Goal: Task Accomplishment & Management: Manage account settings

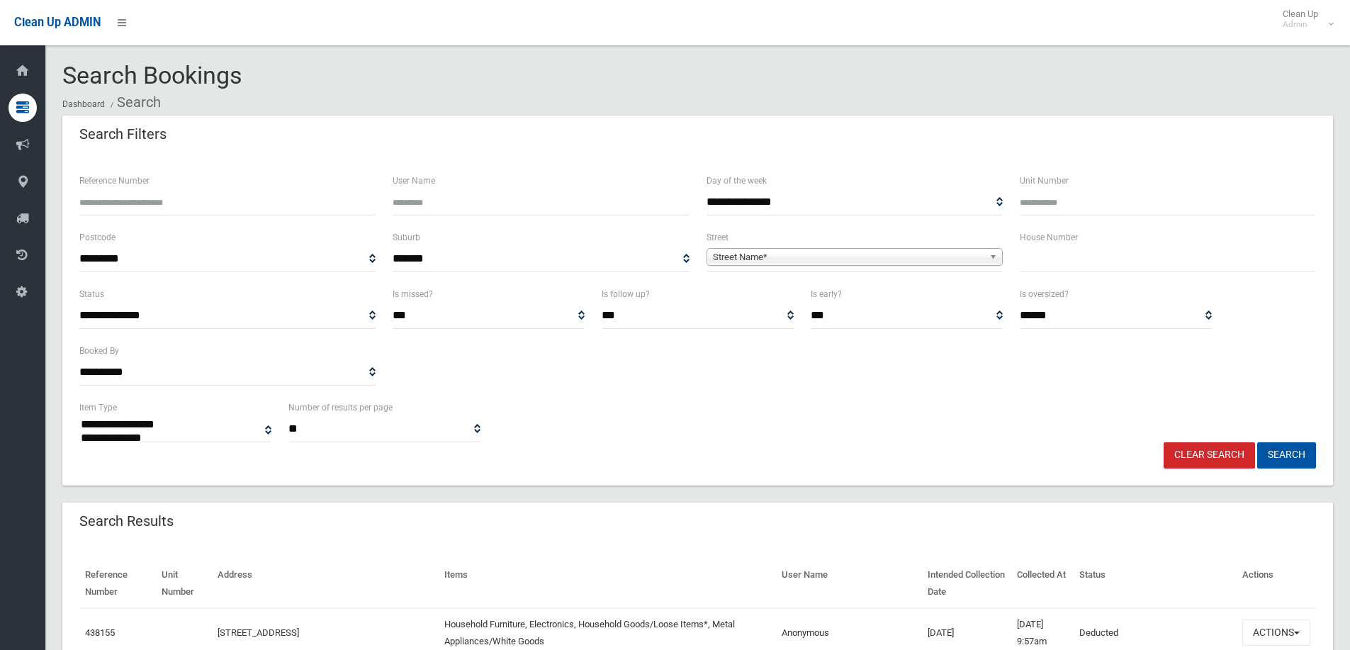
select select
click at [1043, 256] on input "text" at bounding box center [1168, 259] width 296 height 26
type input "**"
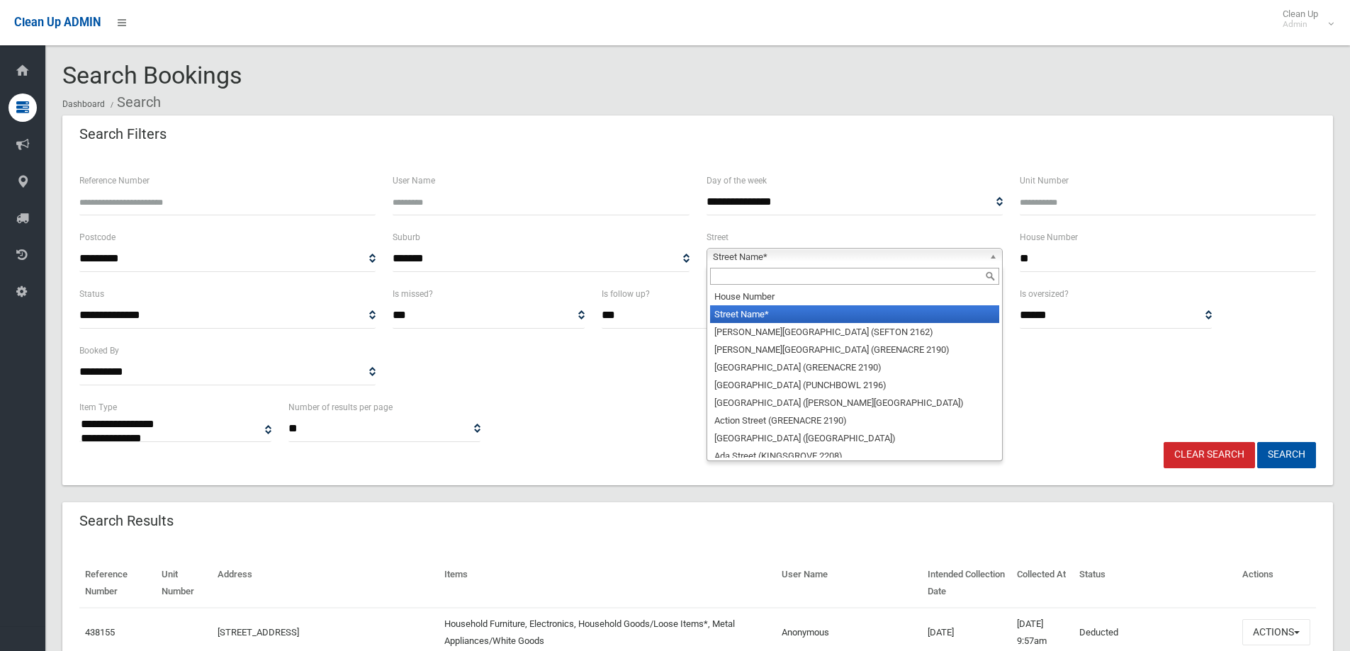
click at [770, 251] on span "Street Name*" at bounding box center [848, 257] width 271 height 17
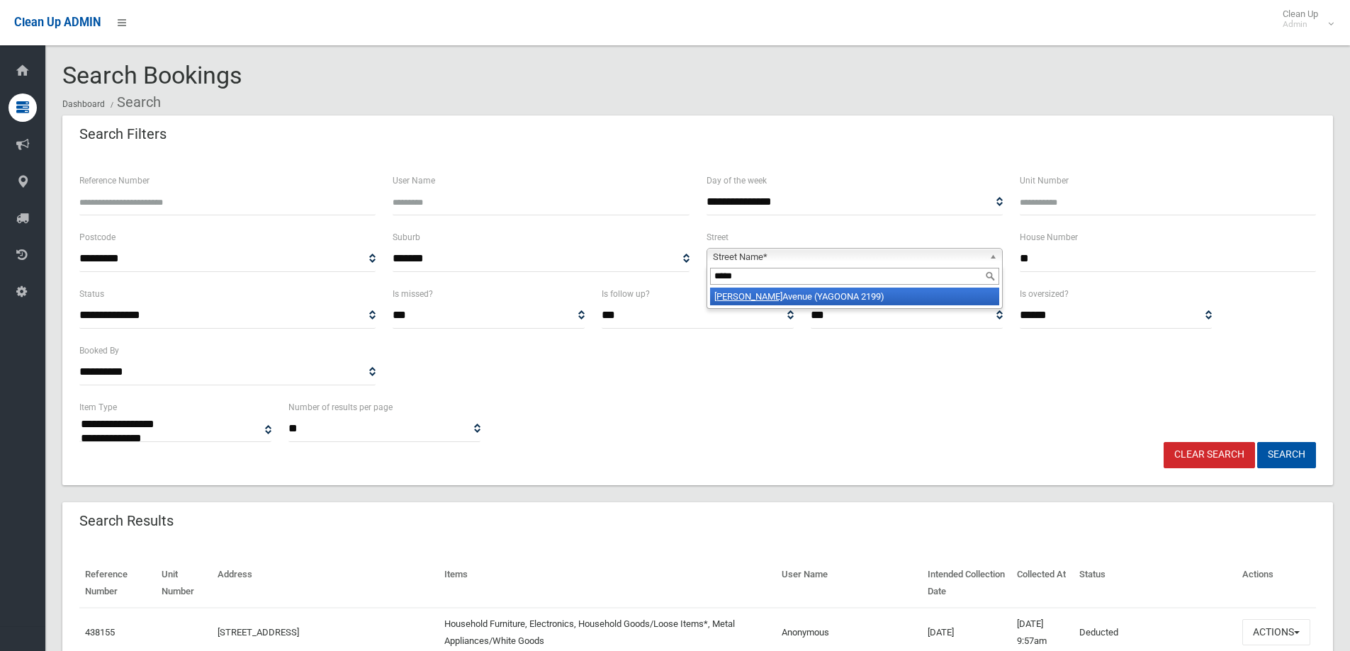
type input "*****"
click at [748, 298] on li "Lloyd Avenue (YAGOONA 2199)" at bounding box center [854, 297] width 289 height 18
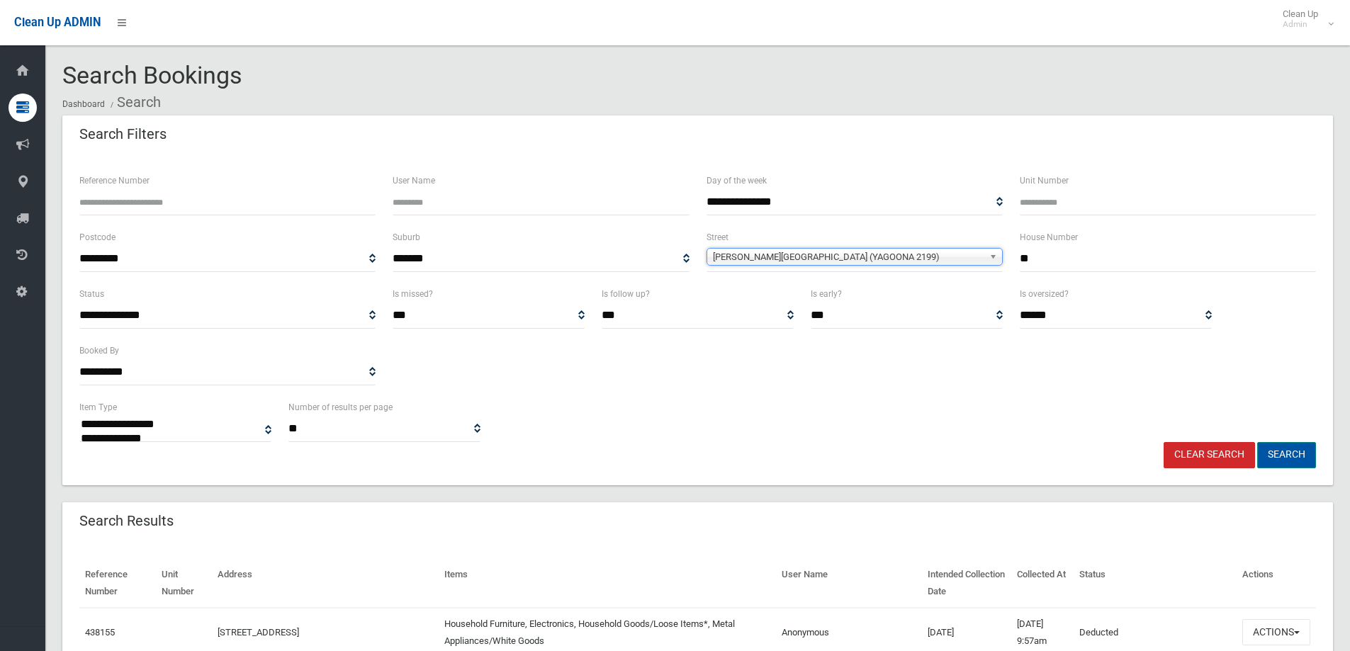
click at [1283, 456] on button "Search" at bounding box center [1286, 455] width 59 height 26
click at [1281, 454] on button "Search" at bounding box center [1286, 455] width 59 height 26
click at [1282, 453] on button "Search" at bounding box center [1286, 455] width 59 height 26
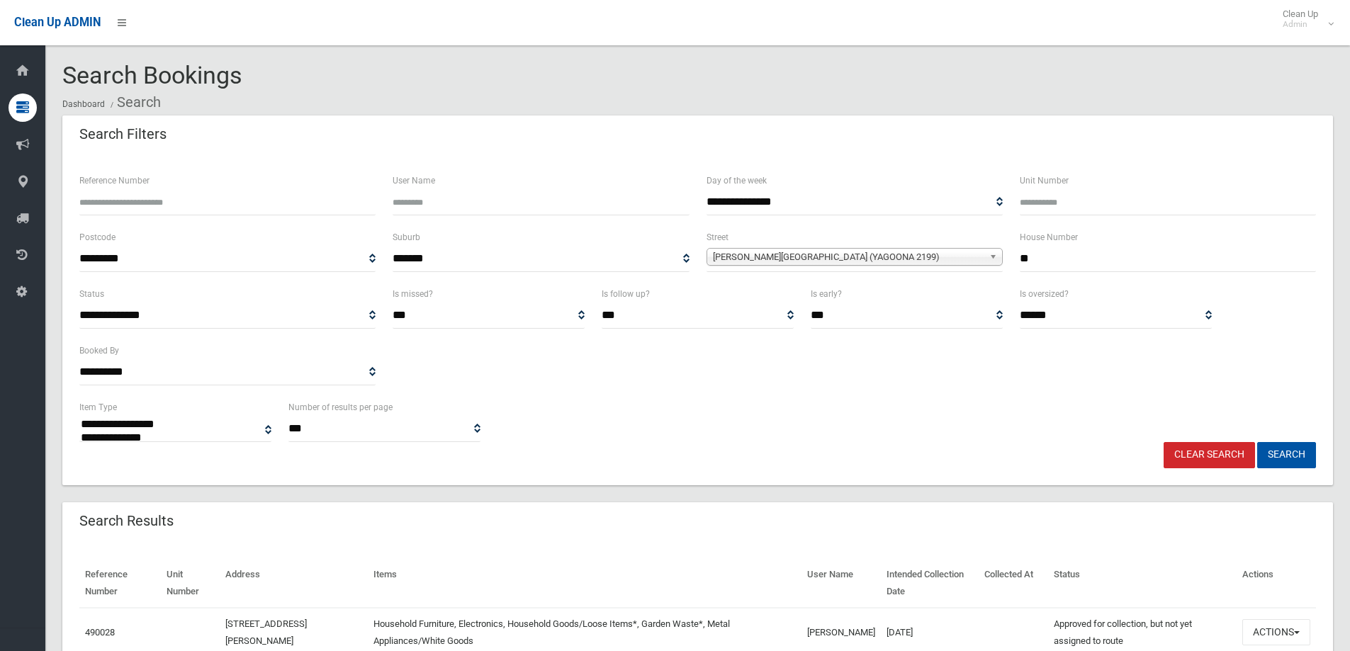
select select
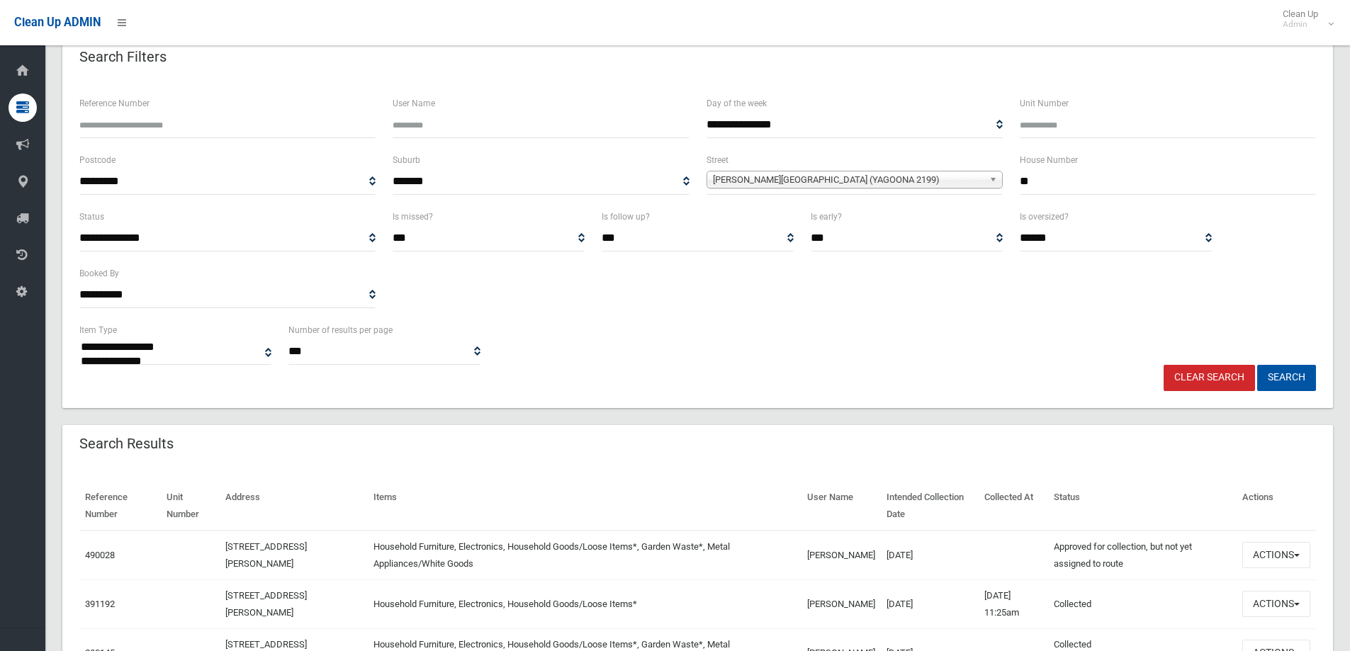
scroll to position [213, 0]
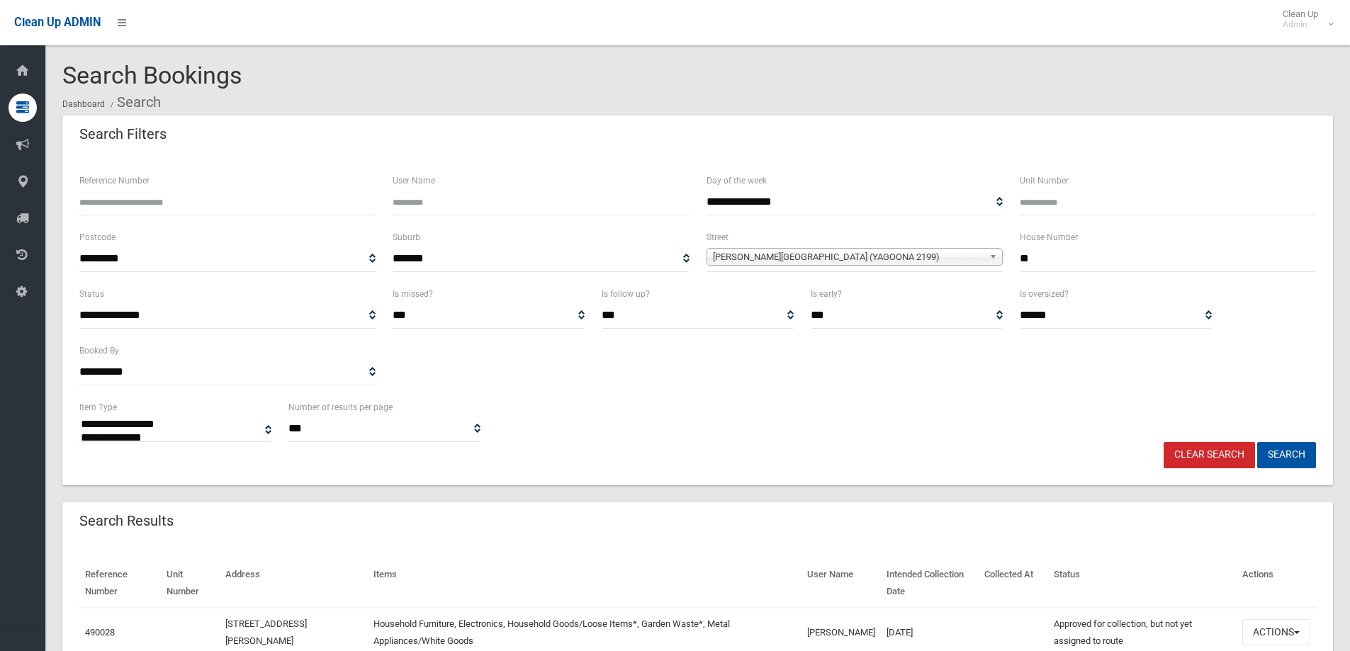
select select
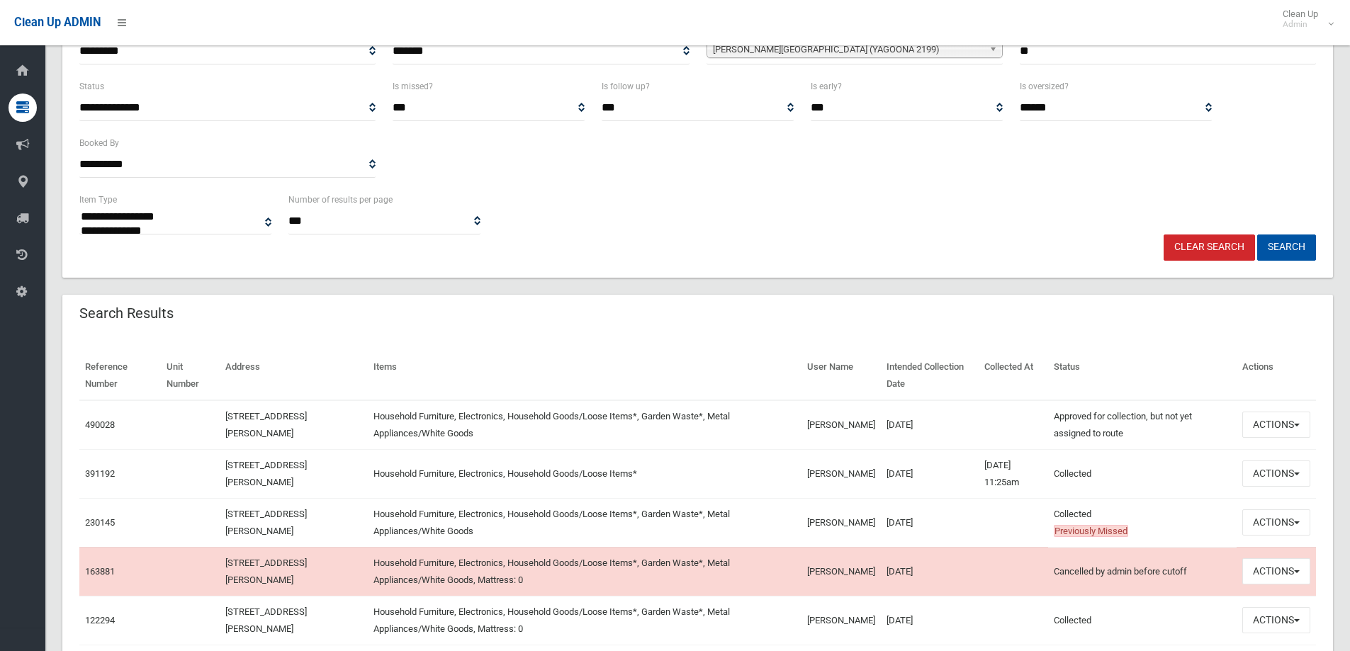
scroll to position [213, 0]
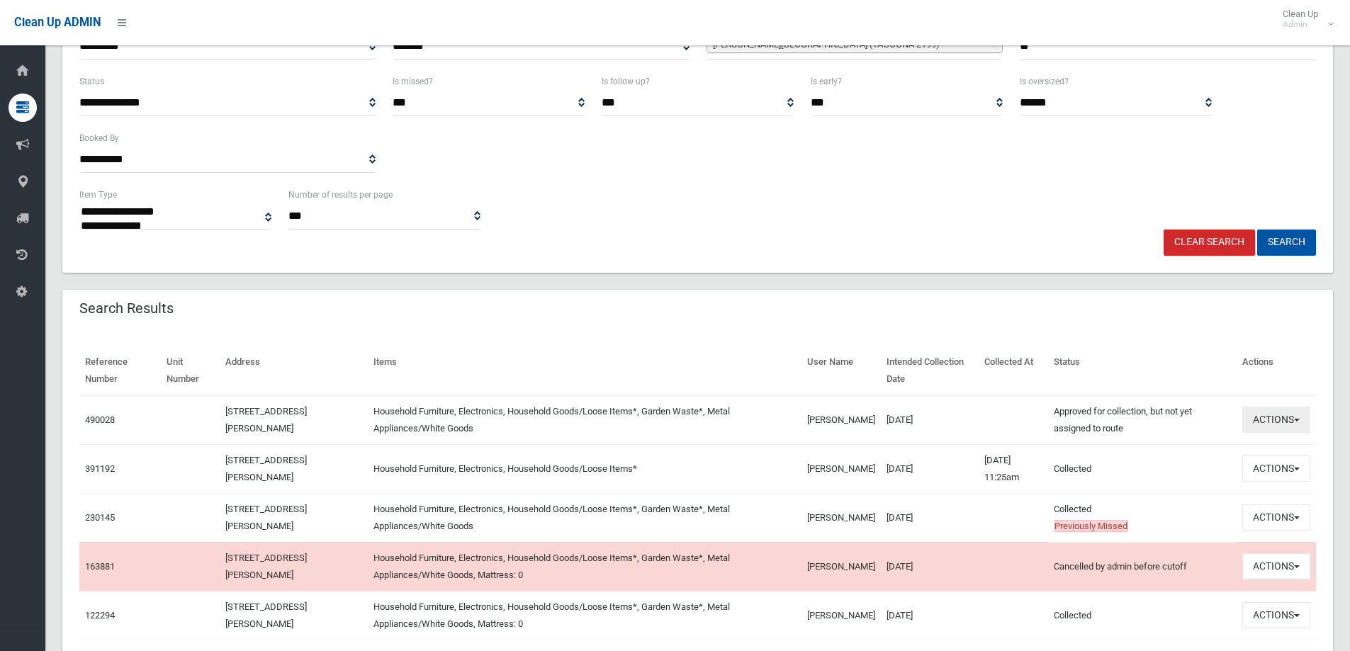
click at [1279, 419] on button "Actions" at bounding box center [1276, 420] width 68 height 26
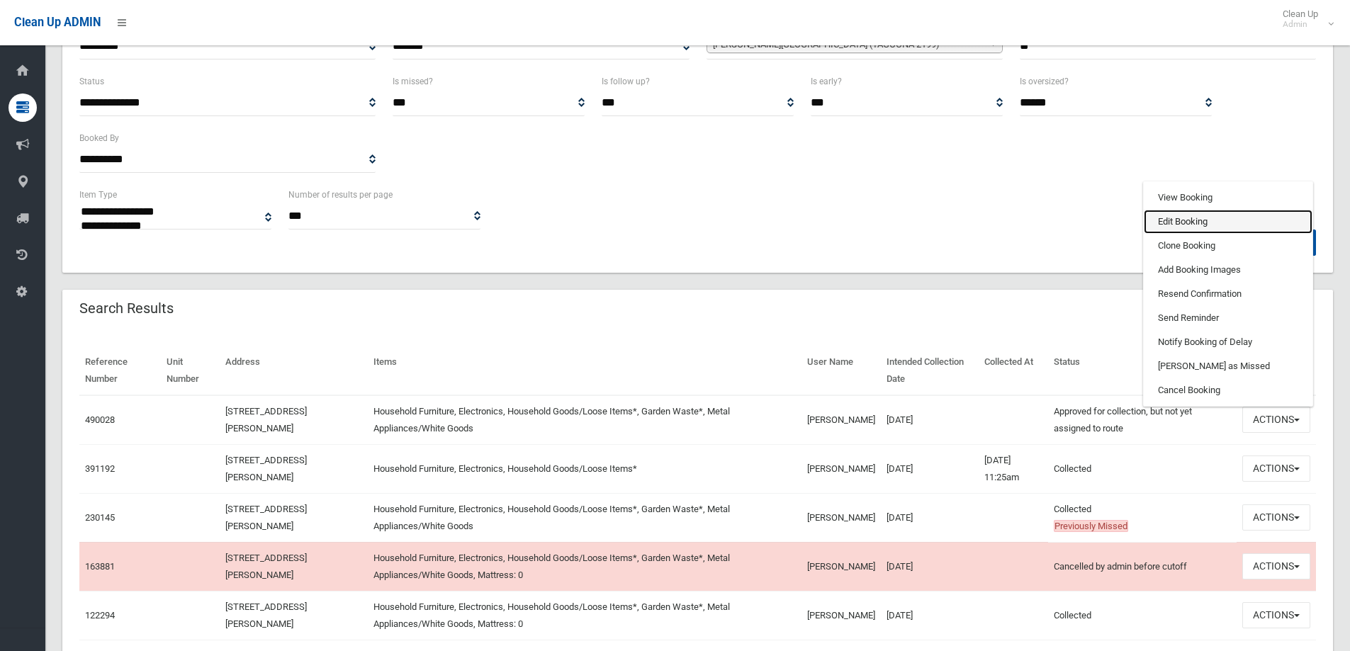
click at [1172, 222] on link "Edit Booking" at bounding box center [1228, 222] width 169 height 24
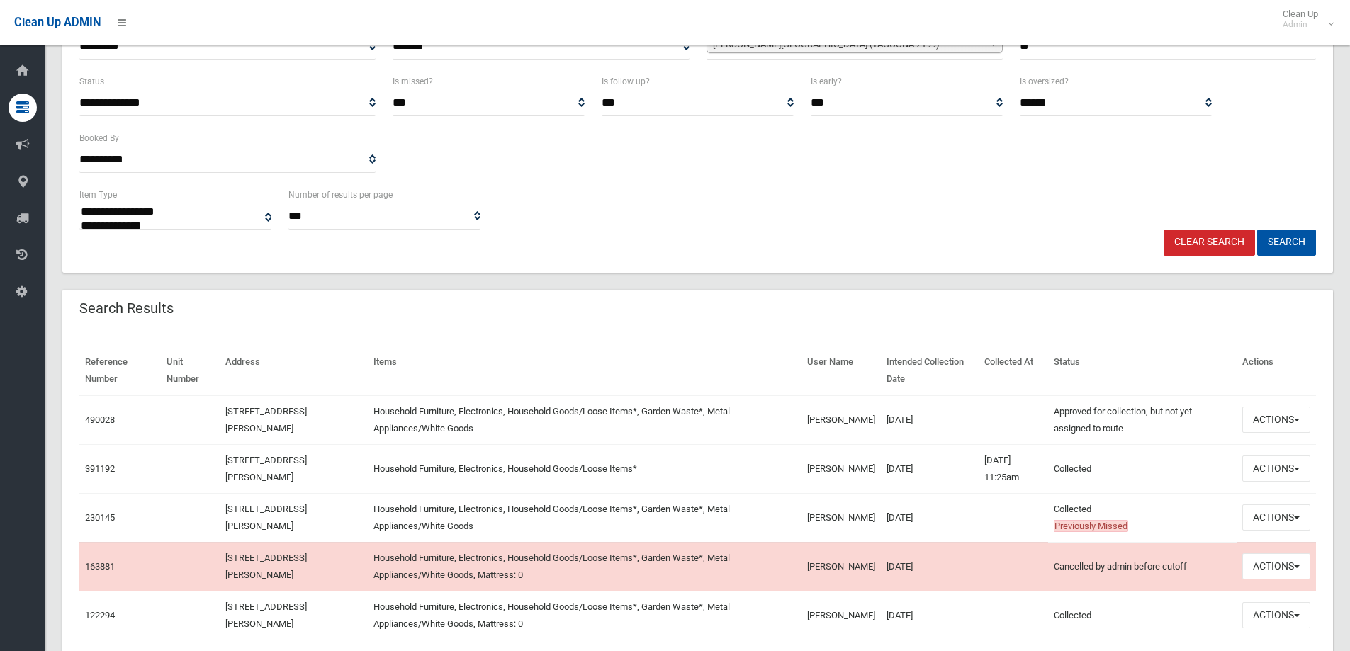
scroll to position [283, 0]
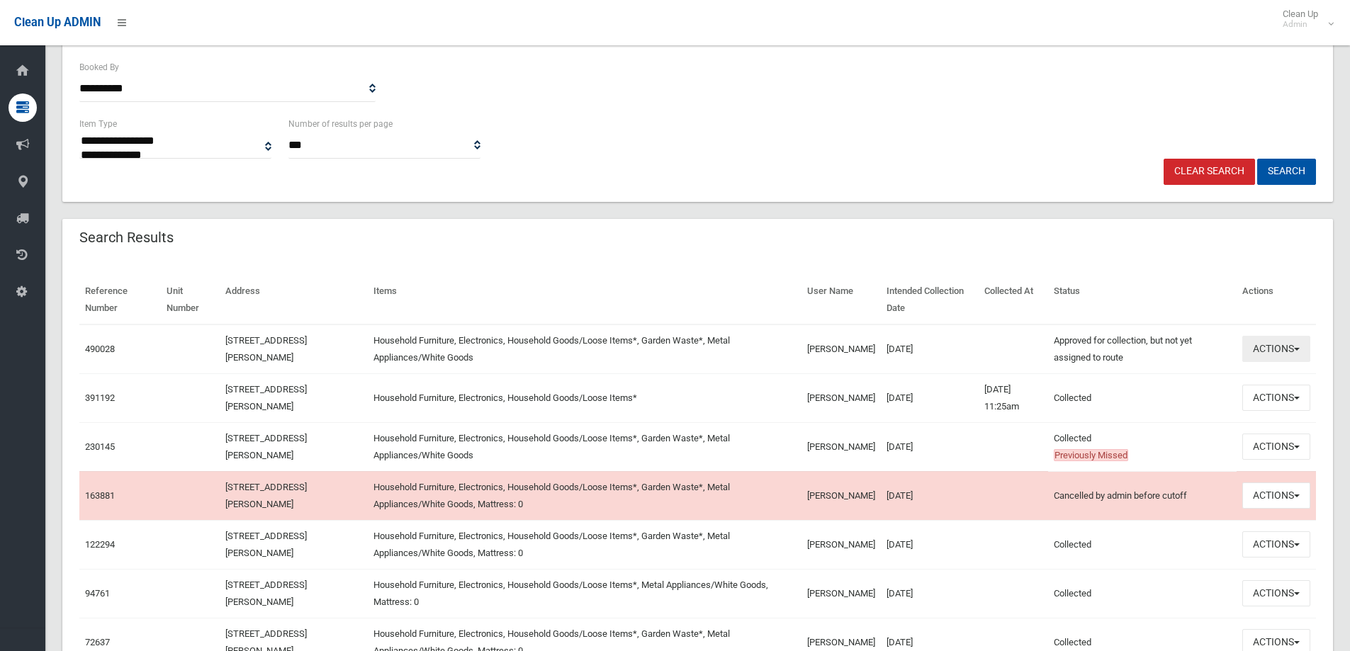
click at [1281, 352] on button "Actions" at bounding box center [1276, 349] width 68 height 26
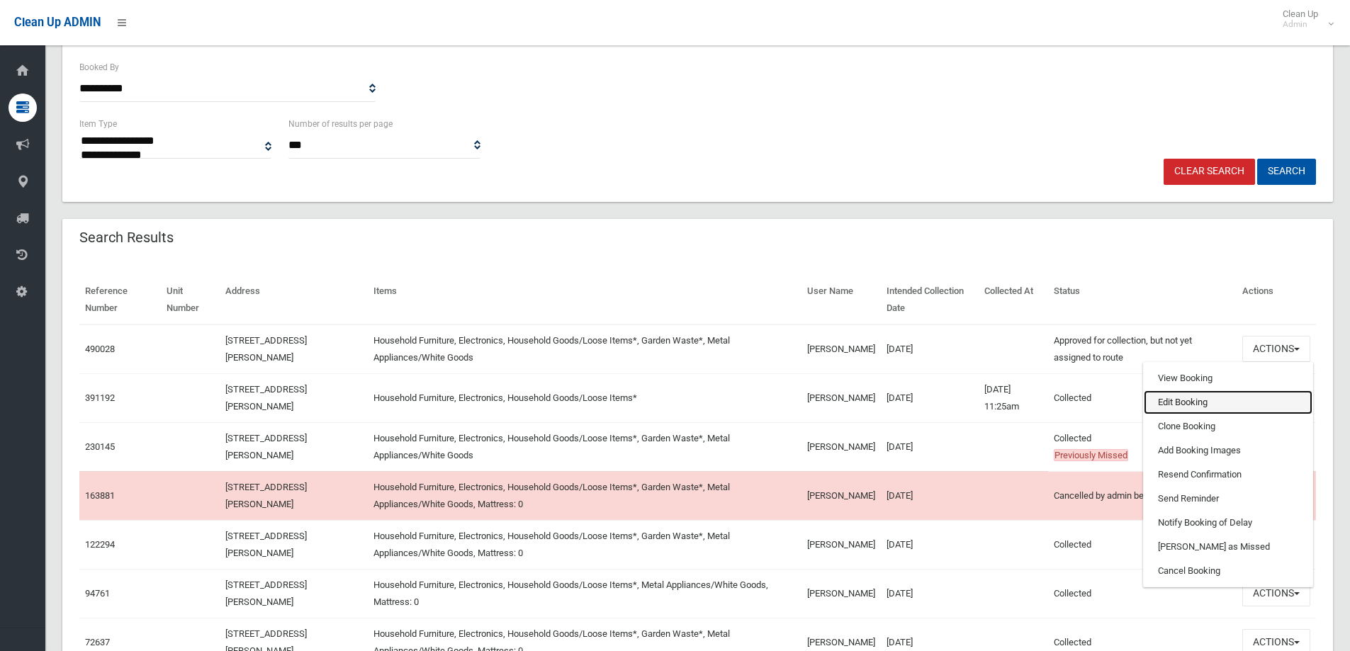
click at [1177, 403] on link "Edit Booking" at bounding box center [1228, 403] width 169 height 24
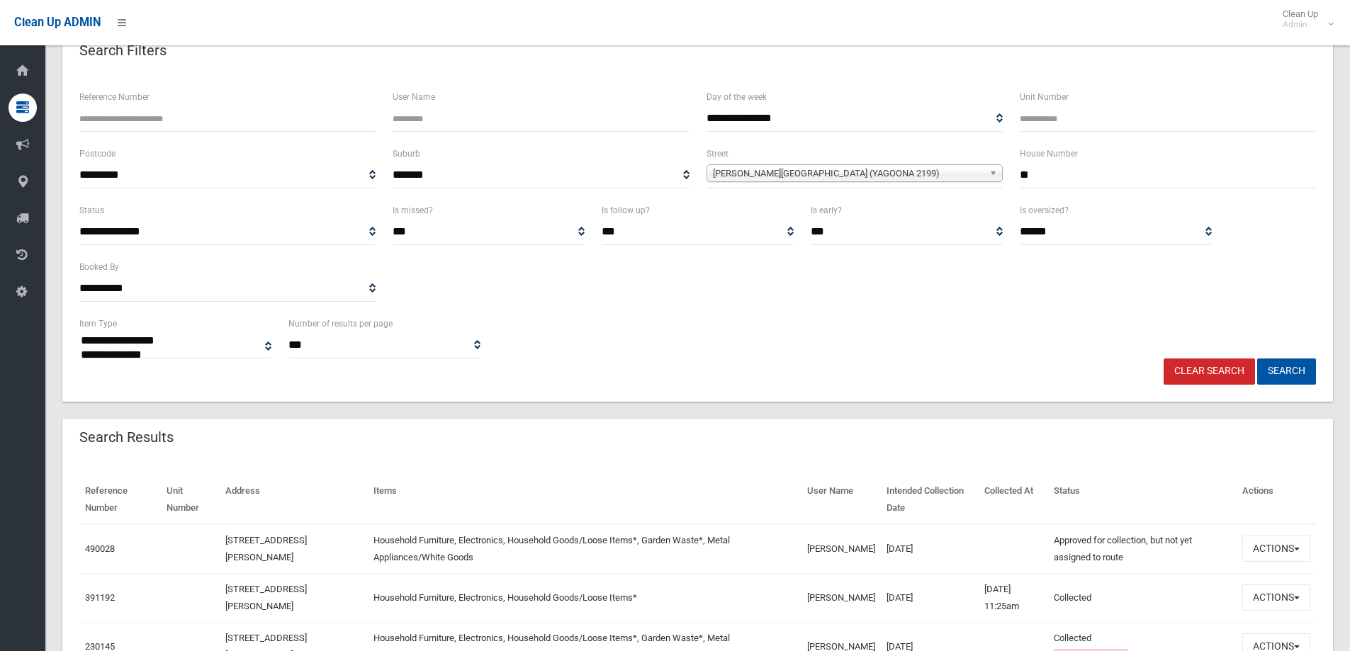
scroll to position [71, 0]
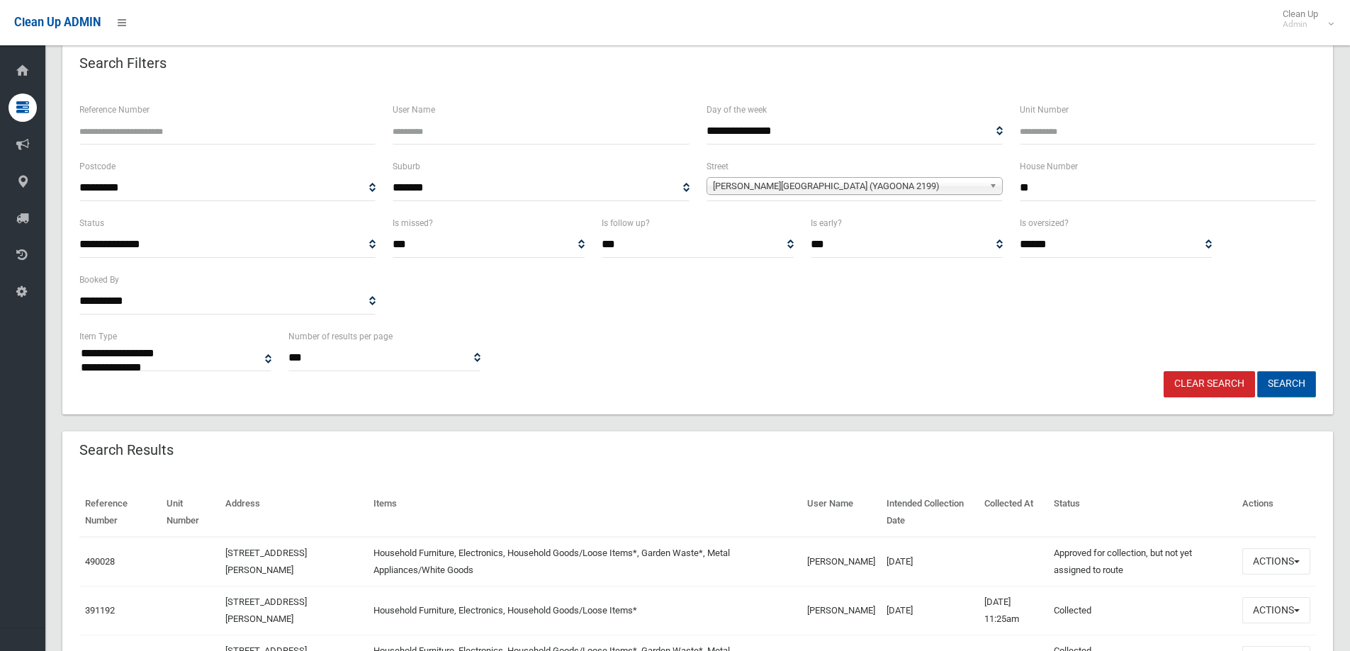
click at [1279, 383] on button "Search" at bounding box center [1286, 384] width 59 height 26
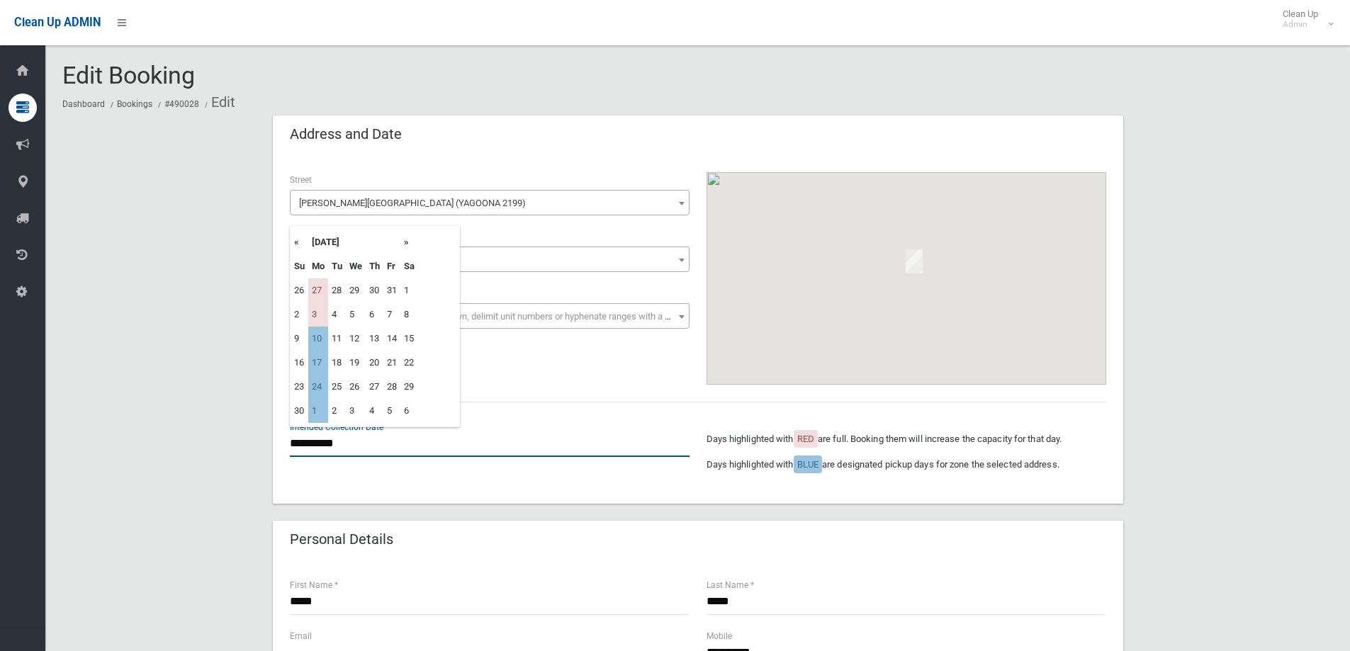
click at [331, 439] on input "**********" at bounding box center [490, 444] width 400 height 26
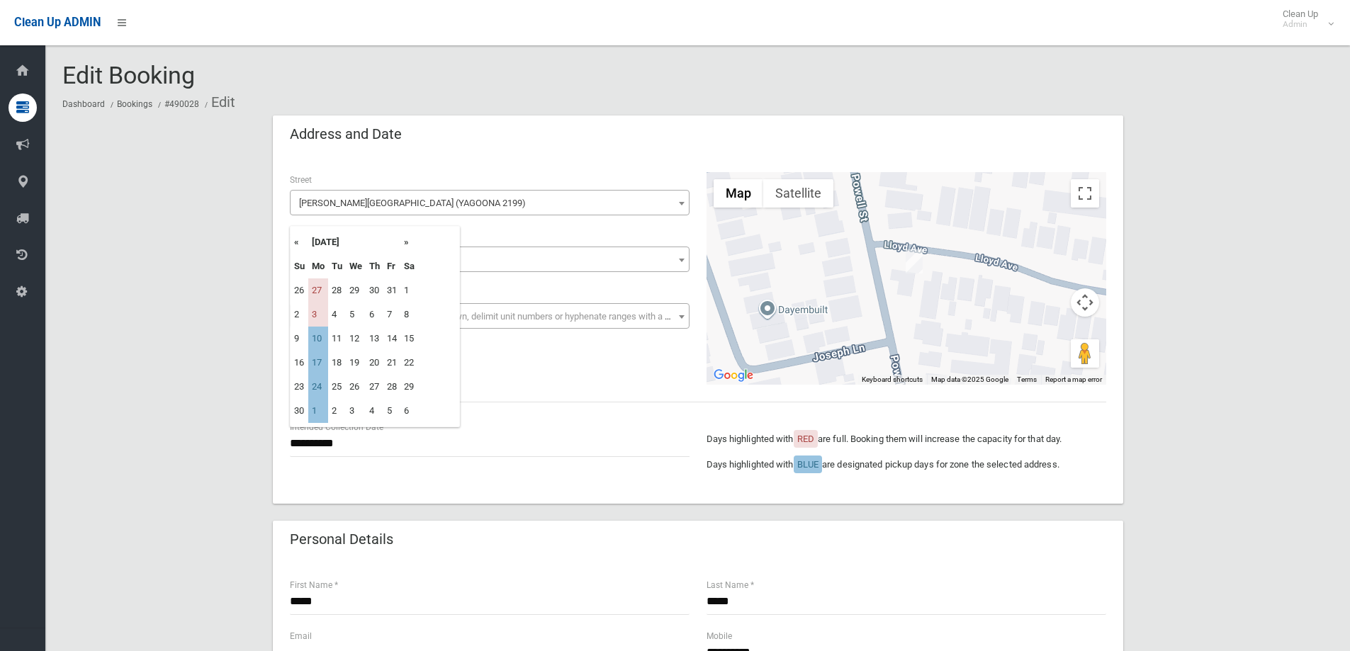
click at [296, 241] on th "«" at bounding box center [300, 242] width 18 height 24
click at [411, 242] on th "»" at bounding box center [409, 242] width 18 height 24
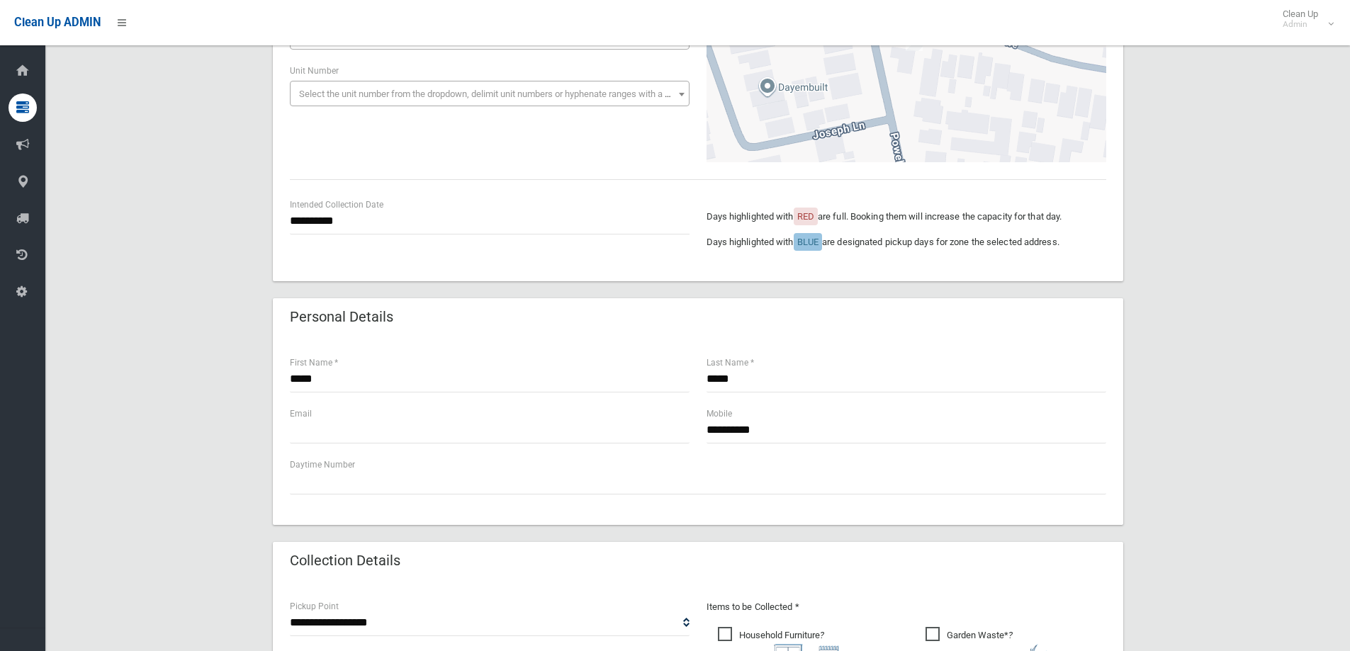
scroll to position [425, 0]
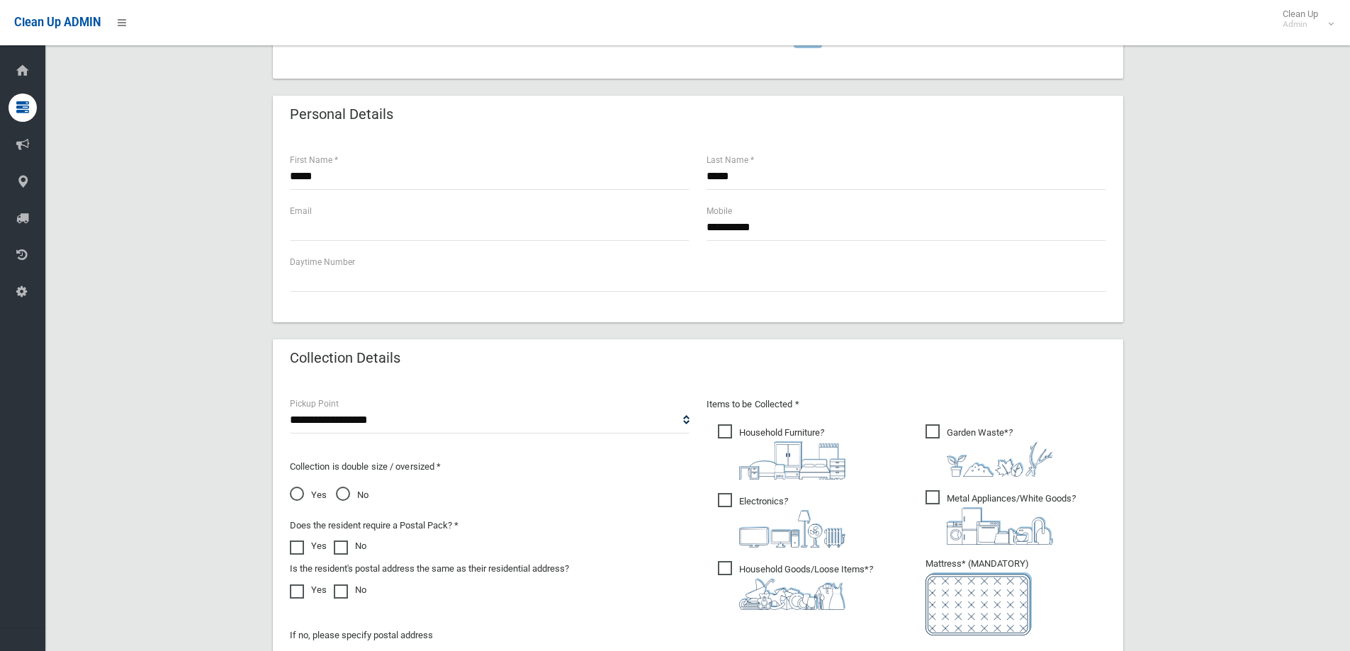
click at [303, 493] on span "Yes" at bounding box center [308, 495] width 37 height 17
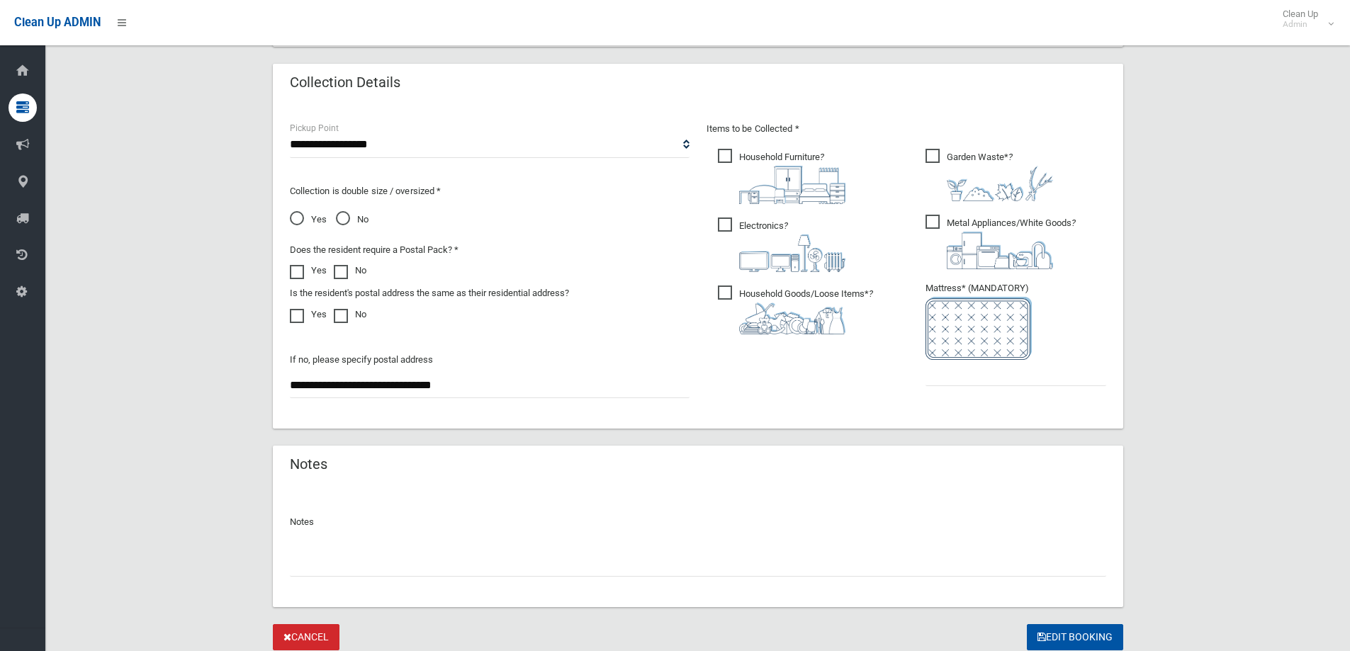
scroll to position [709, 0]
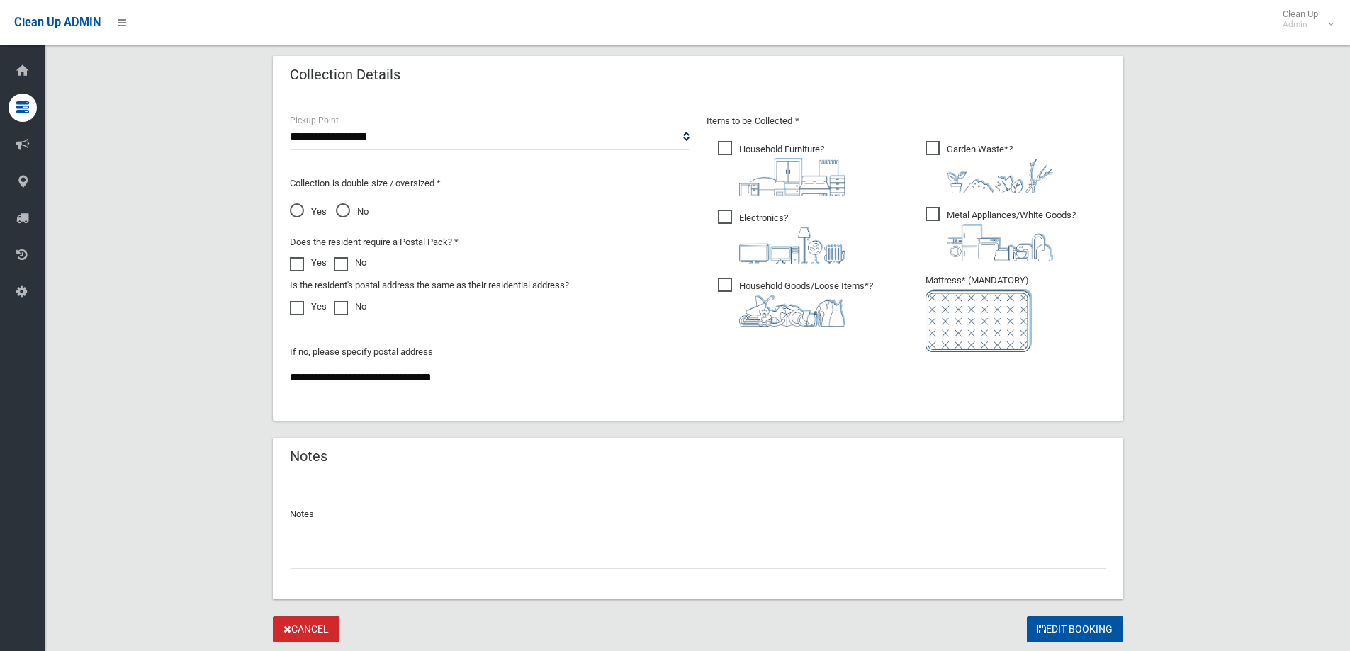
click at [965, 369] on input "text" at bounding box center [1016, 365] width 181 height 26
type input "*"
click at [300, 564] on input "text" at bounding box center [698, 556] width 816 height 26
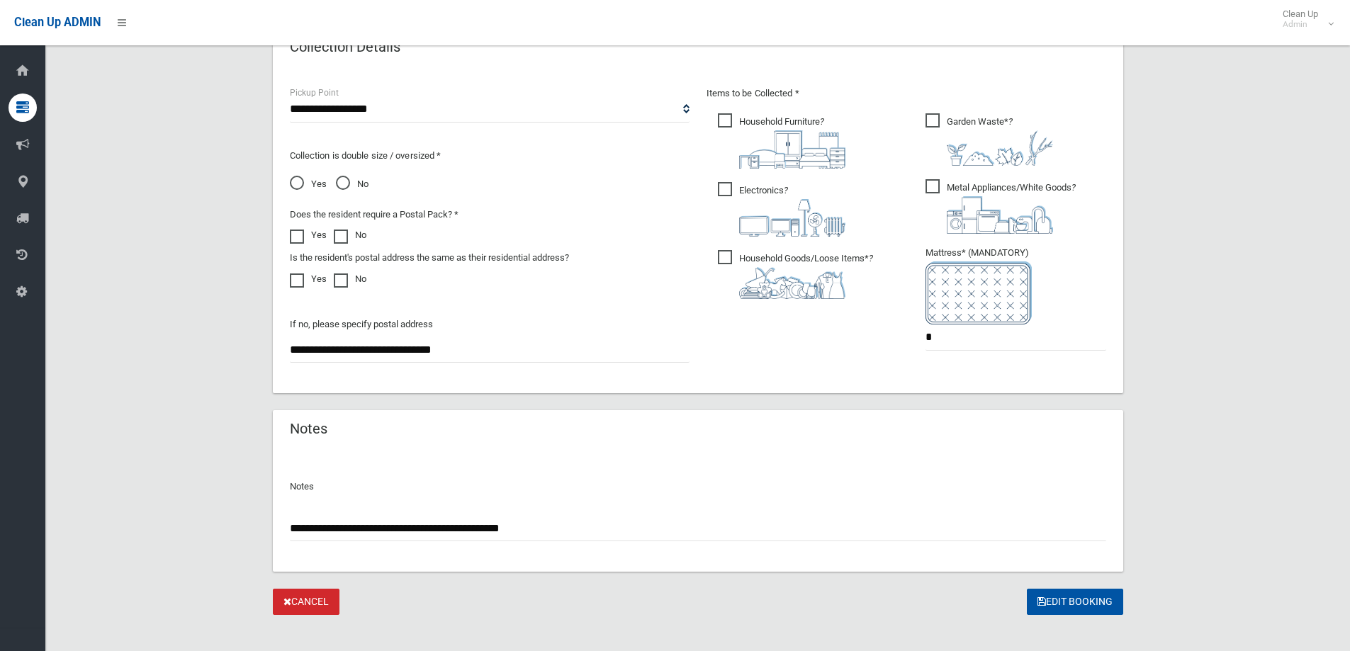
scroll to position [751, 0]
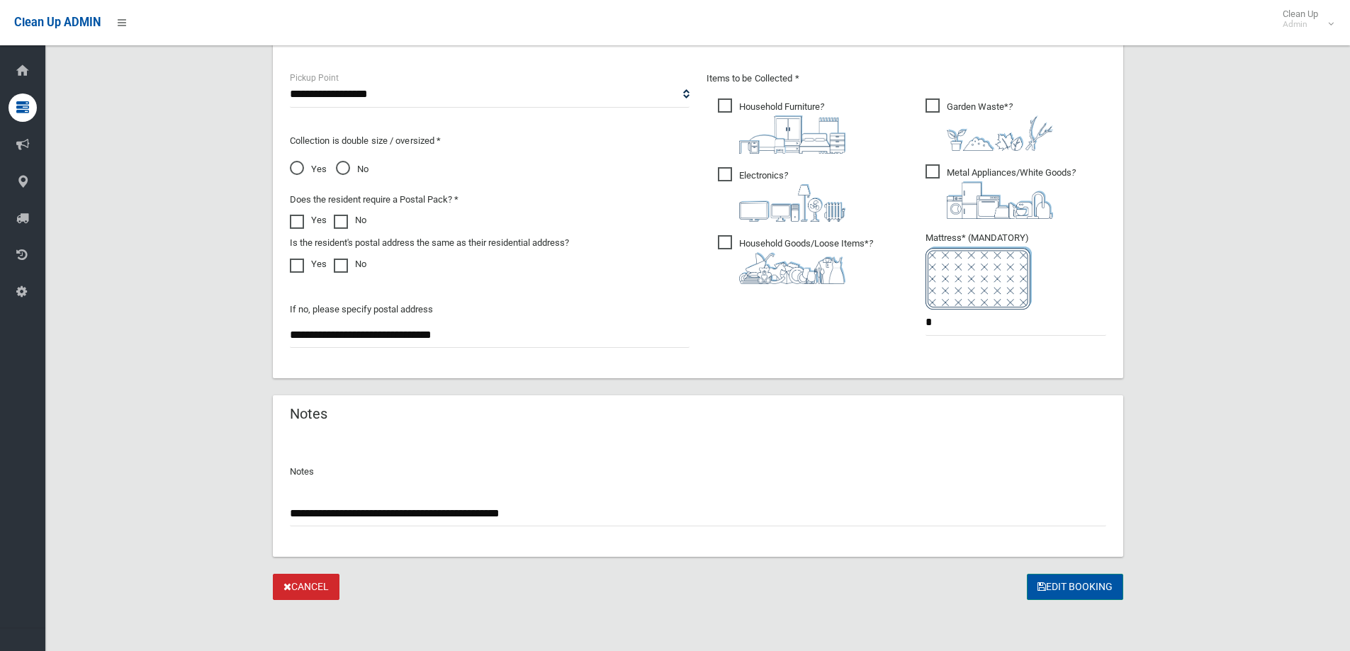
type input "**********"
click at [1068, 587] on button "Edit Booking" at bounding box center [1075, 587] width 96 height 26
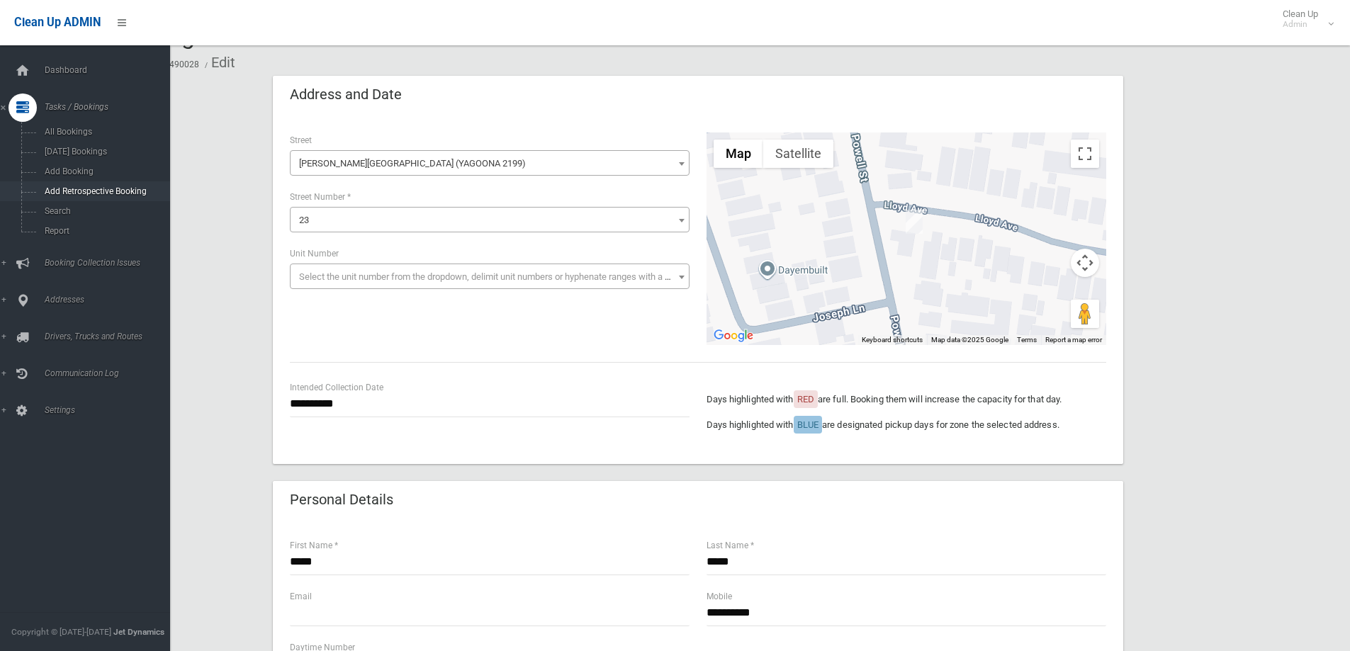
scroll to position [0, 0]
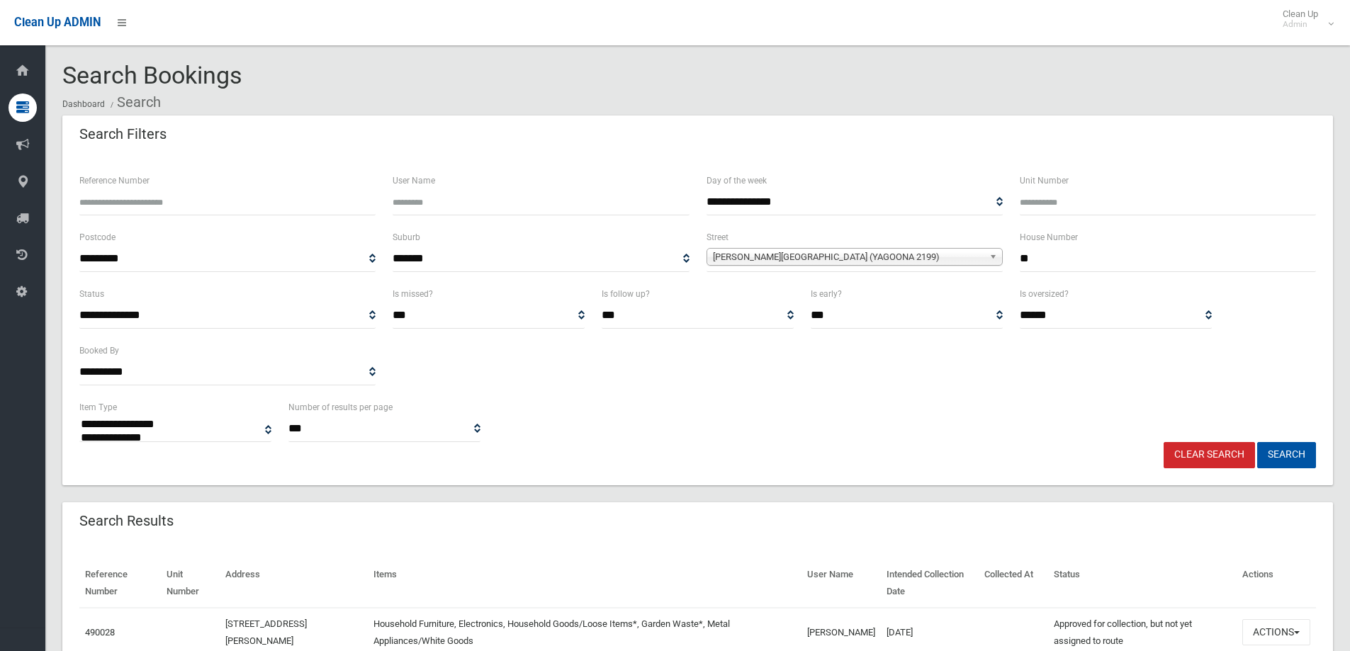
select select
